Goal: Information Seeking & Learning: Find specific fact

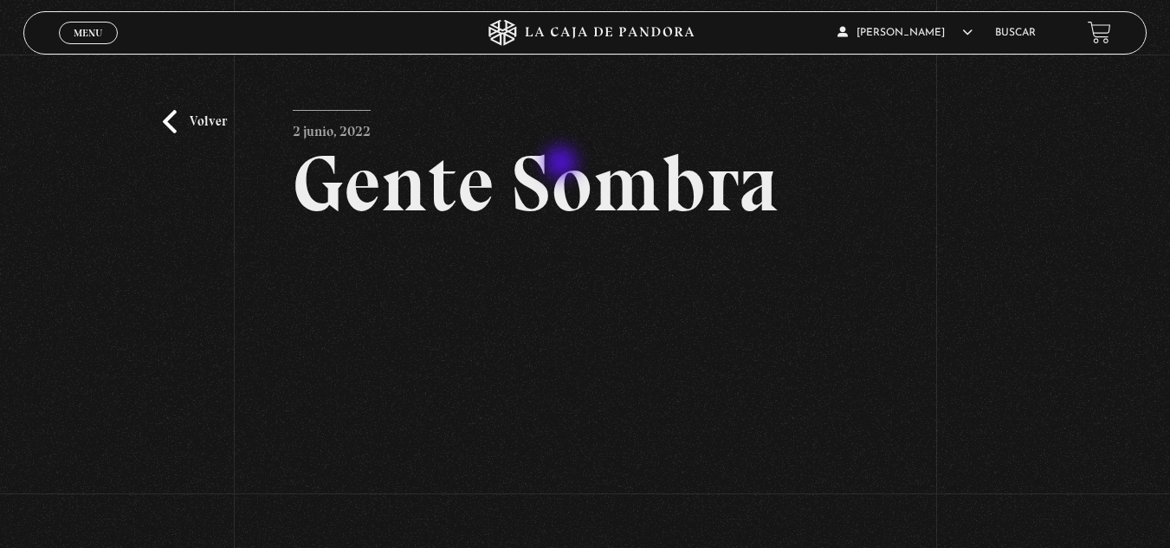
scroll to position [87, 0]
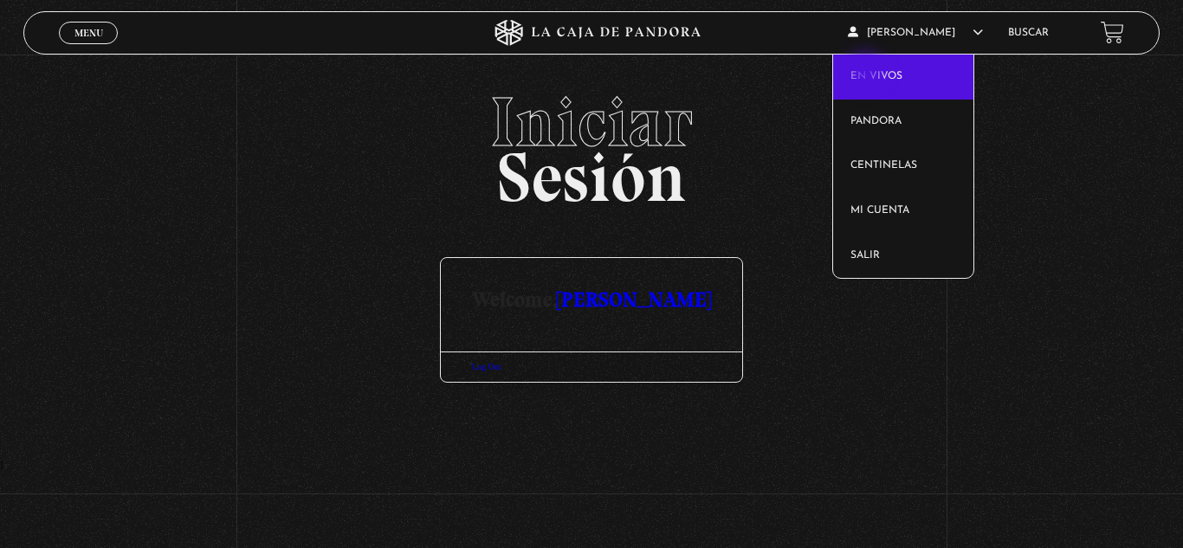
click at [867, 73] on link "En vivos" at bounding box center [903, 77] width 140 height 45
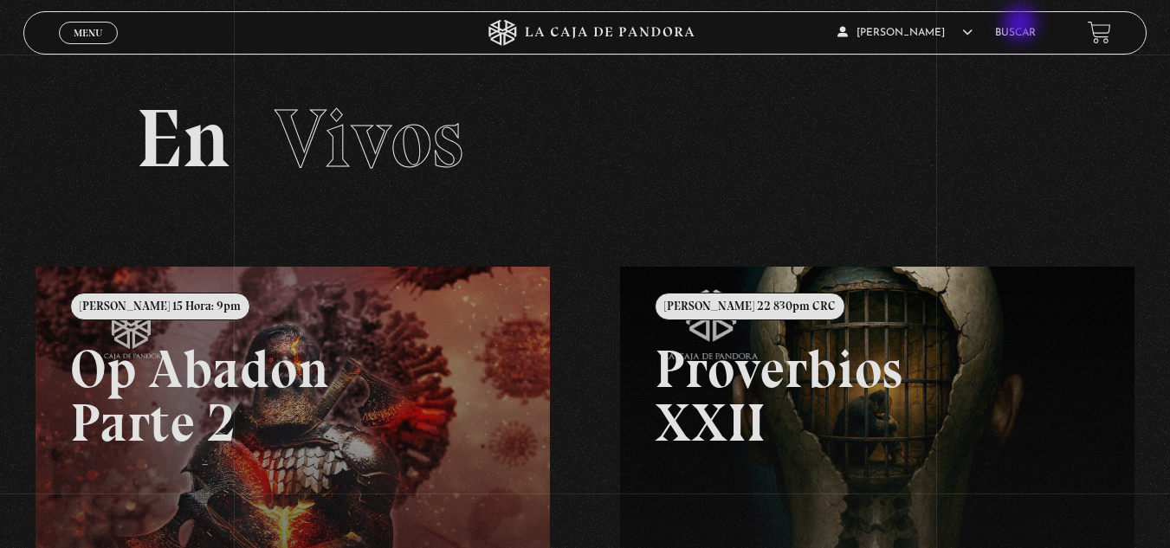
click at [1021, 25] on li "Buscar" at bounding box center [1015, 32] width 41 height 27
click at [1021, 26] on li "Buscar" at bounding box center [1015, 32] width 41 height 27
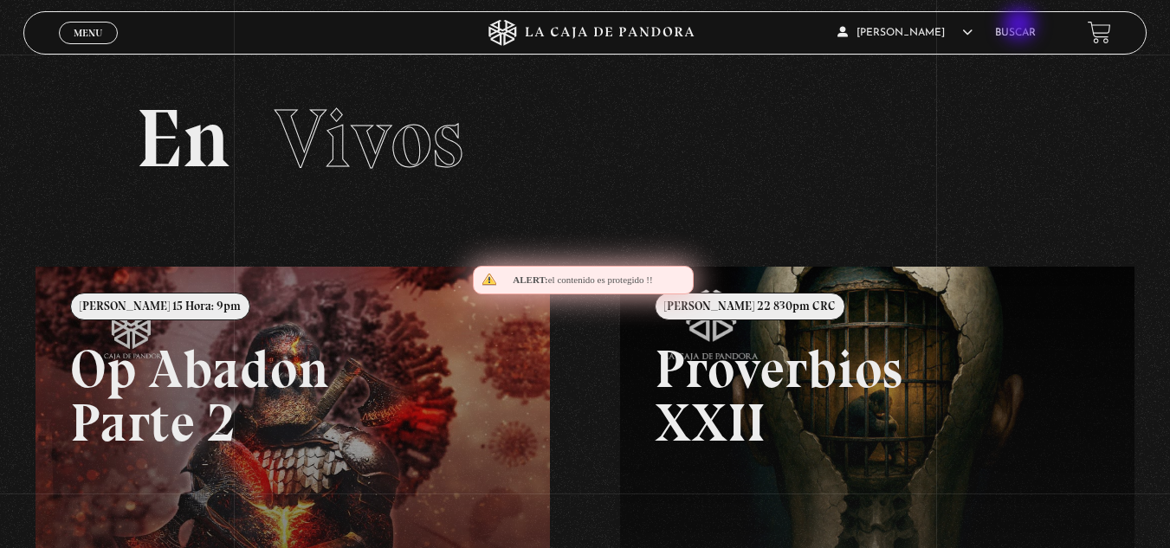
click at [1021, 26] on li "Buscar" at bounding box center [1015, 32] width 41 height 27
click at [1019, 35] on link "Buscar" at bounding box center [1015, 33] width 41 height 10
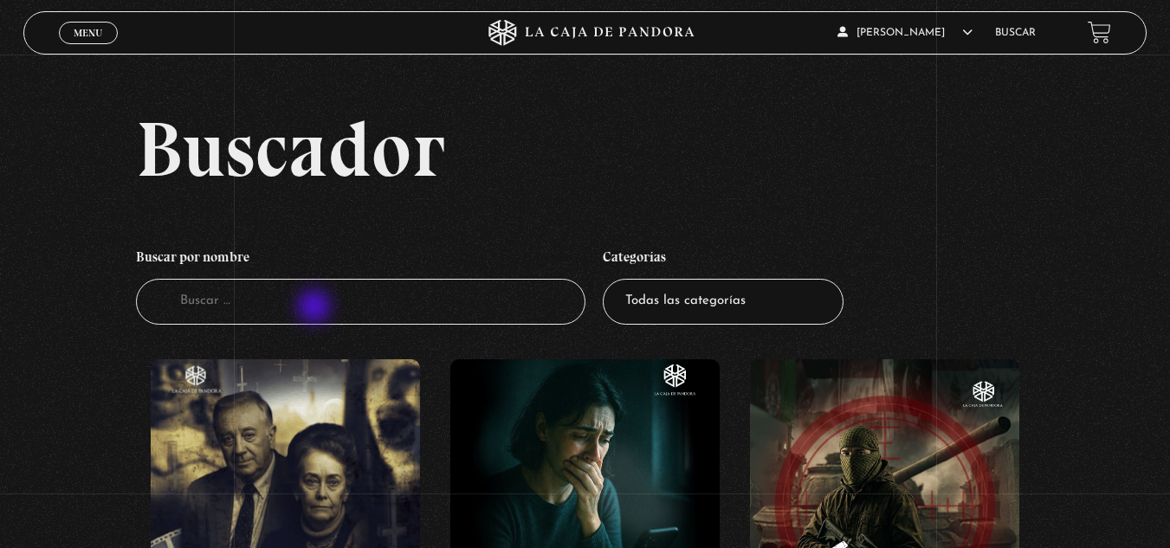
click at [316, 308] on input "Buscador" at bounding box center [360, 302] width 449 height 46
type input "gente sombra"
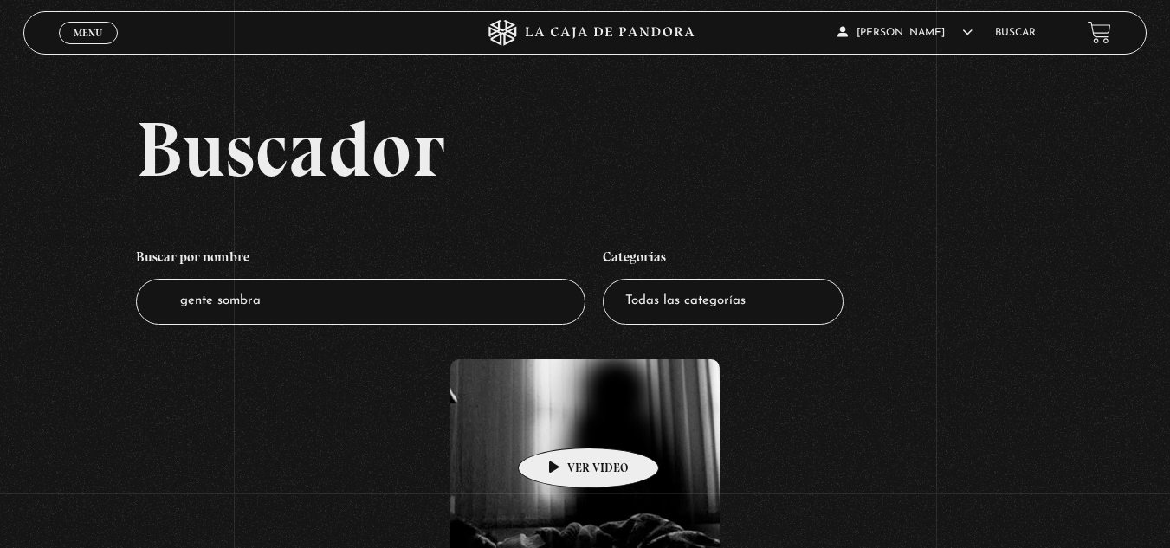
click at [561, 423] on figure at bounding box center [584, 515] width 269 height 312
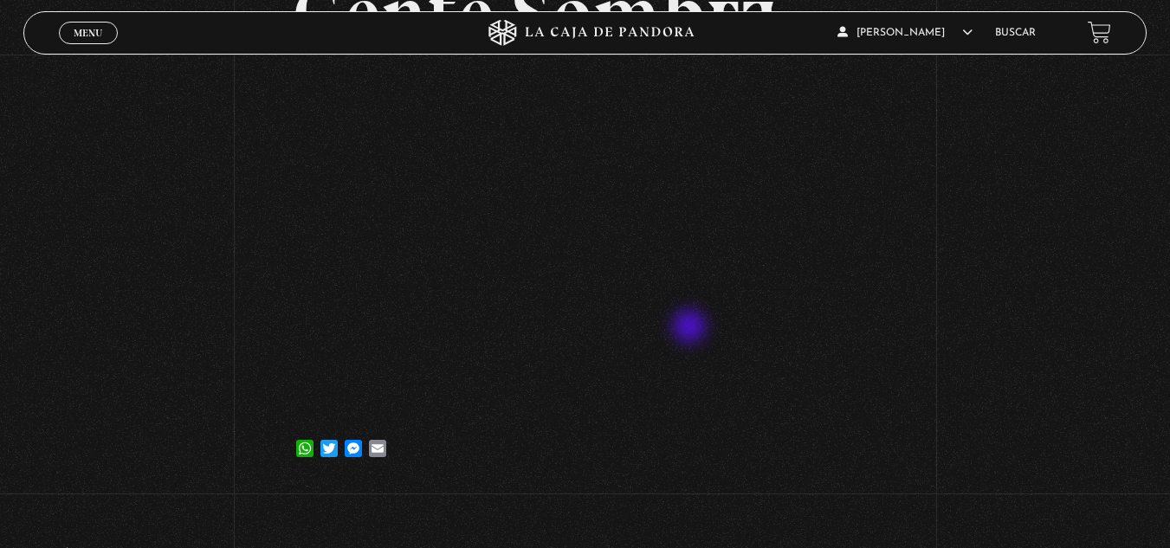
scroll to position [87, 0]
